Goal: Navigation & Orientation: Find specific page/section

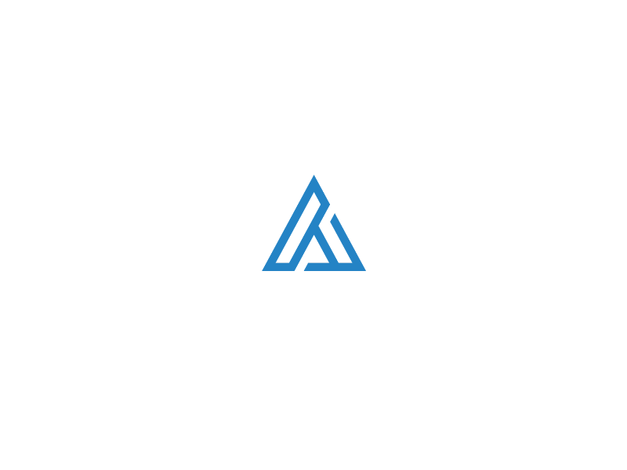
scroll to position [998, 0]
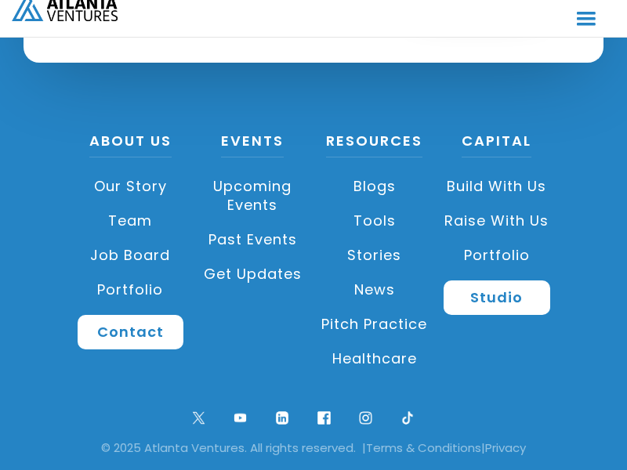
scroll to position [4679, 0]
